Goal: Obtain resource: Download file/media

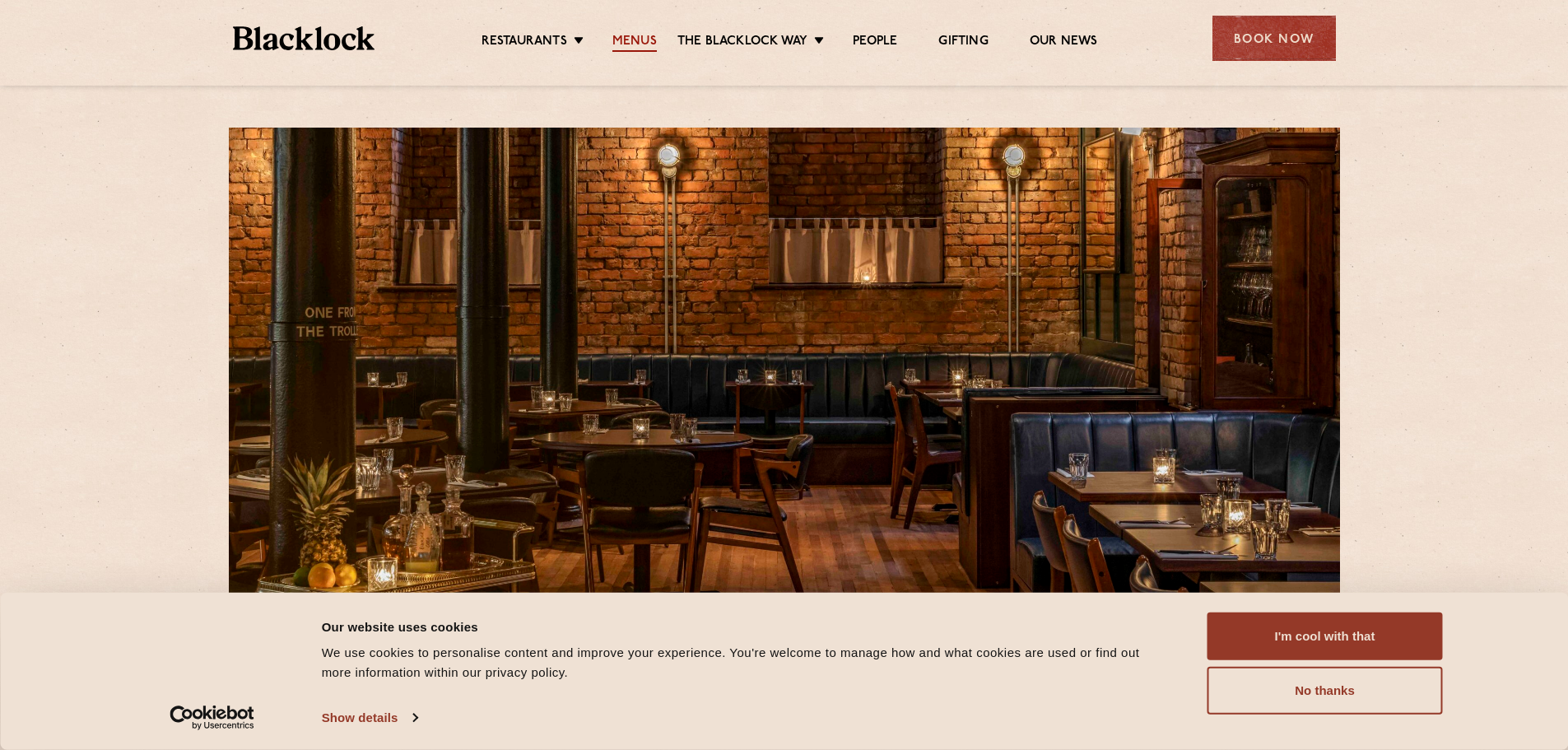
click at [644, 34] on link "Menus" at bounding box center [634, 43] width 45 height 18
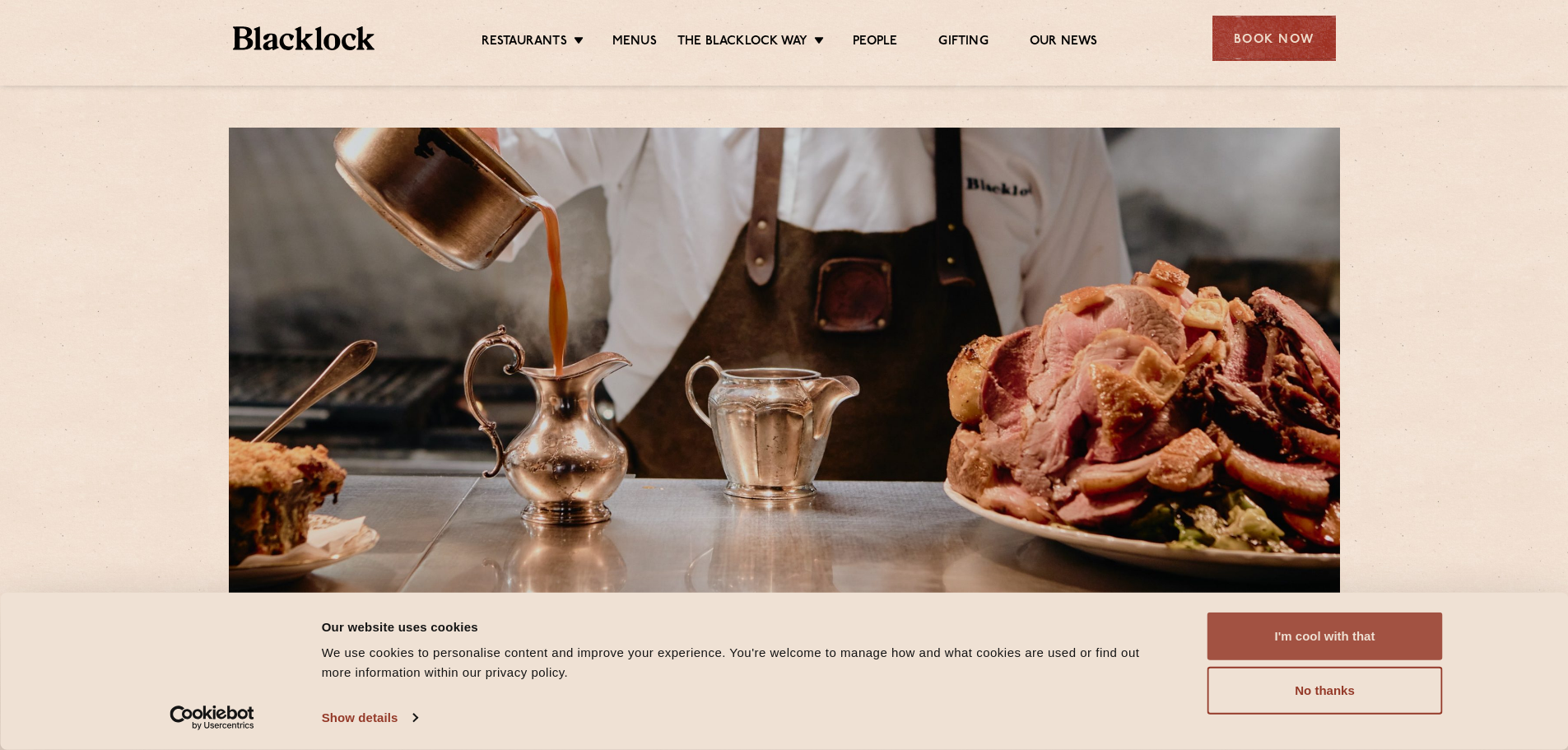
click at [1386, 643] on button "I'm cool with that" at bounding box center [1326, 636] width 235 height 47
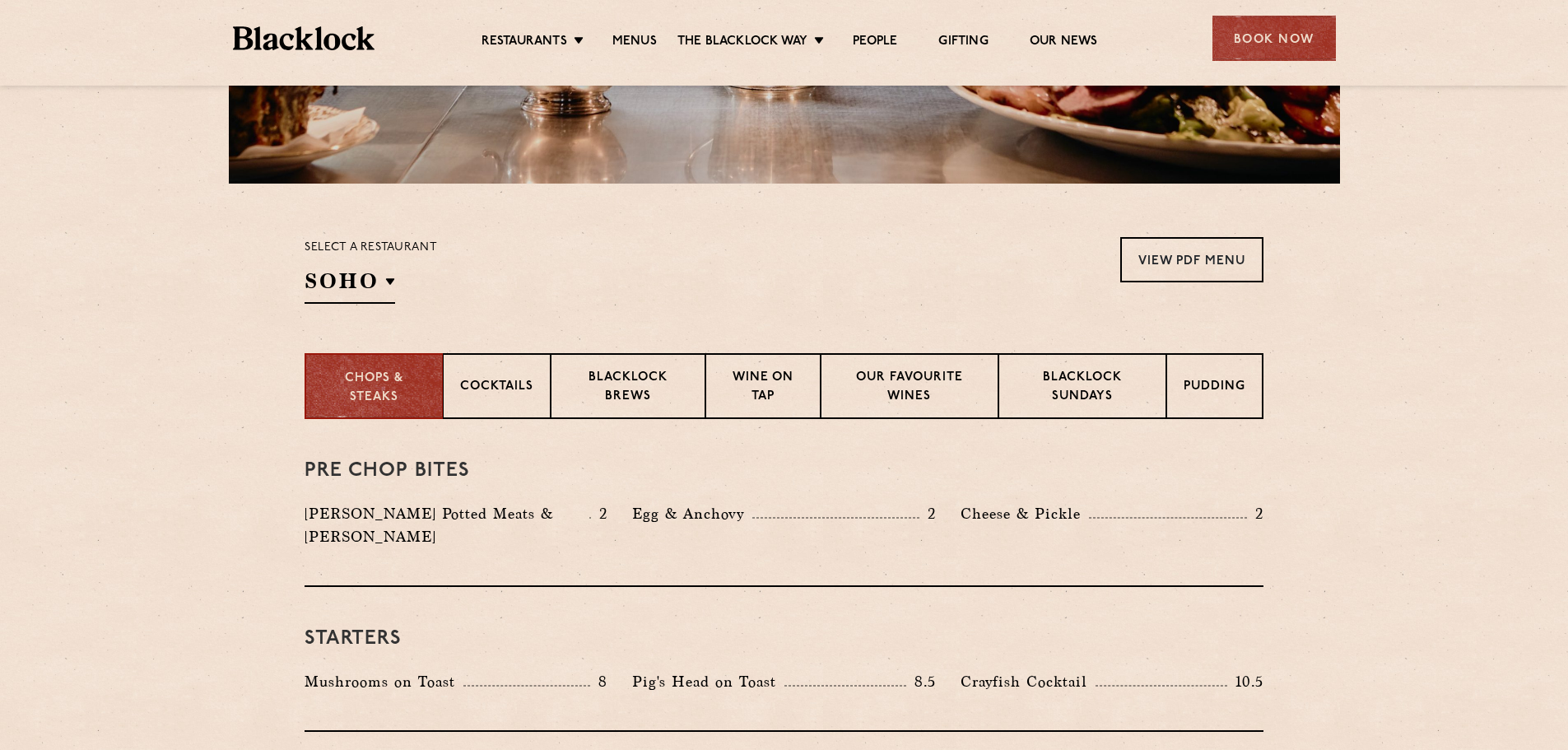
scroll to position [412, 0]
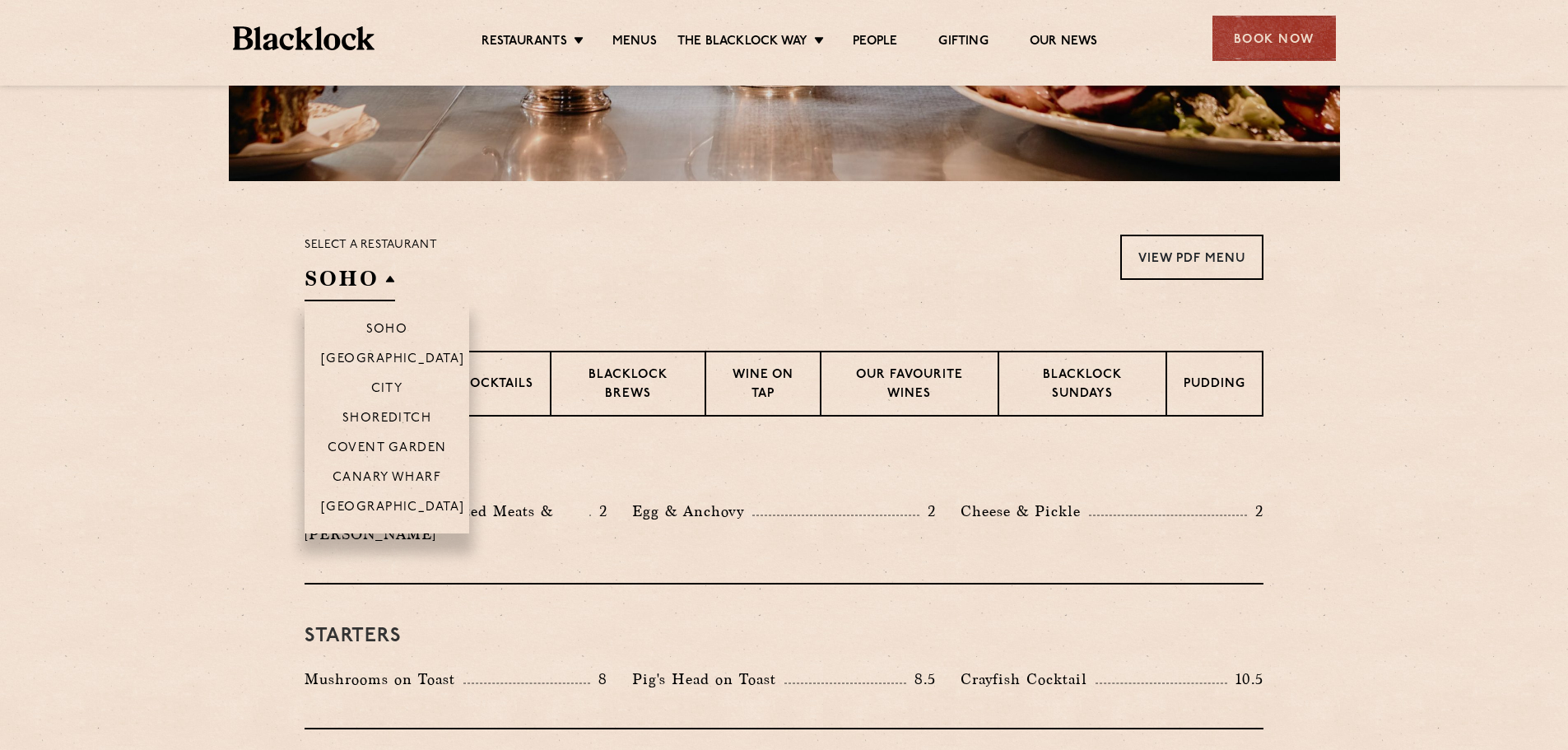
click at [378, 279] on h2 "SOHO" at bounding box center [350, 282] width 91 height 37
click at [395, 509] on p "[GEOGRAPHIC_DATA]" at bounding box center [394, 509] width 144 height 17
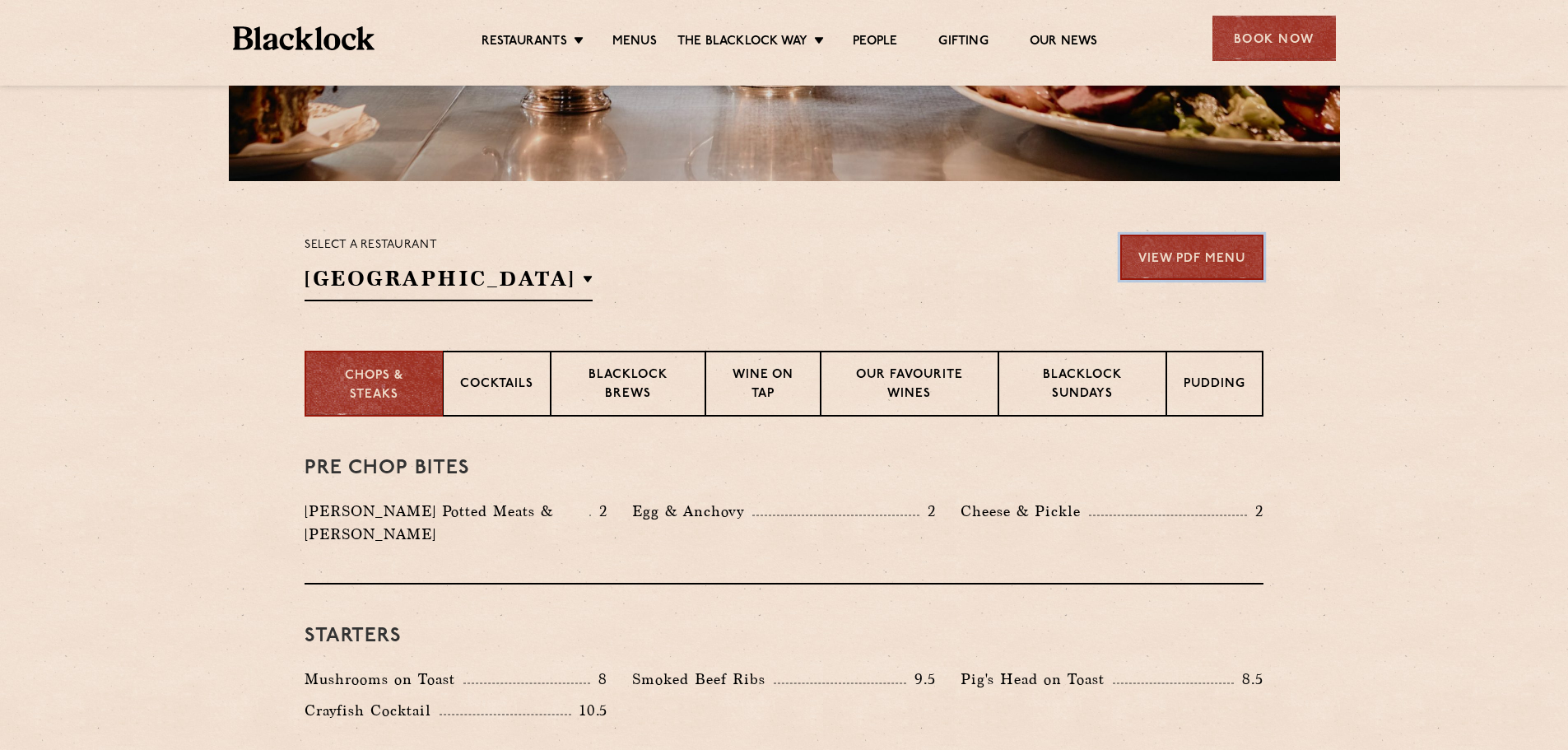
click at [1249, 252] on link "View PDF Menu" at bounding box center [1192, 257] width 143 height 46
